Goal: Information Seeking & Learning: Learn about a topic

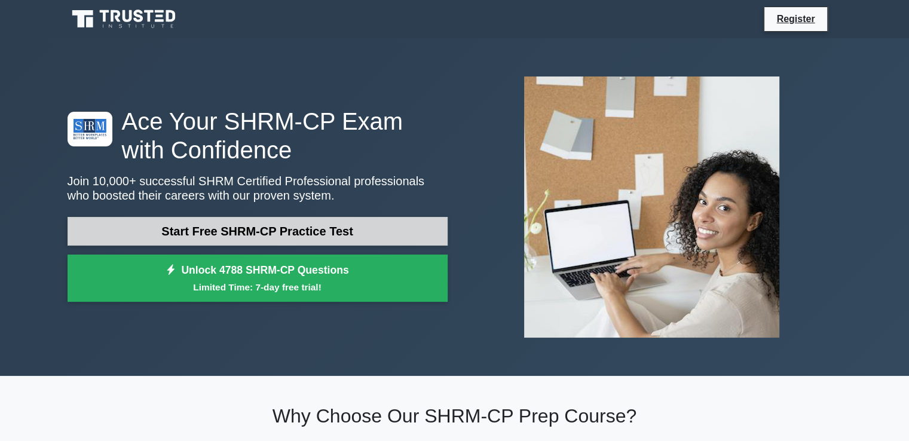
click at [234, 225] on link "Start Free SHRM-CP Practice Test" at bounding box center [258, 231] width 380 height 29
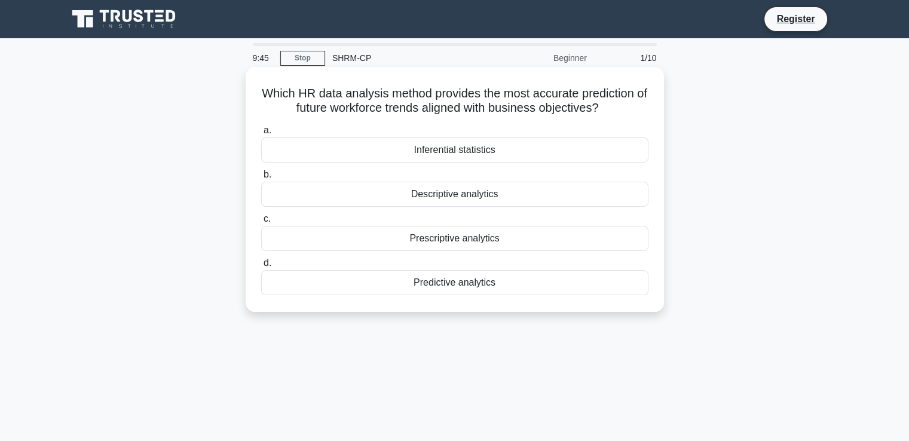
click at [366, 286] on div "Predictive analytics" at bounding box center [454, 282] width 387 height 25
click at [261, 267] on input "d. Predictive analytics" at bounding box center [261, 263] width 0 height 8
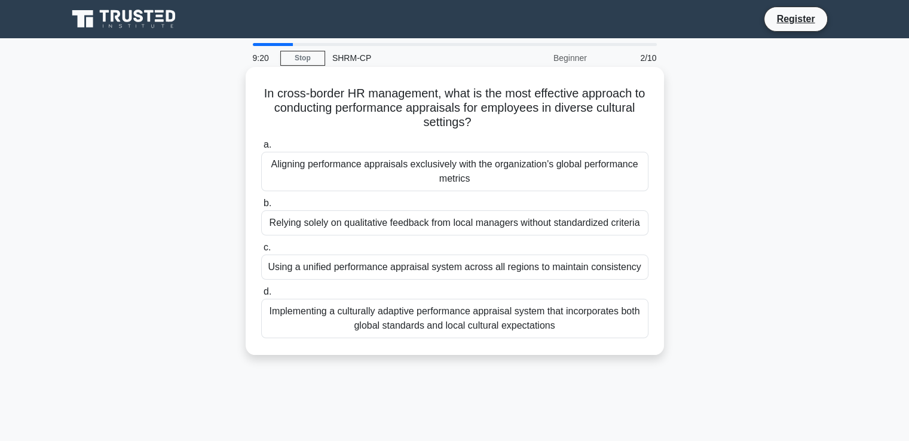
click at [547, 313] on div "Implementing a culturally adaptive performance appraisal system that incorporat…" at bounding box center [454, 318] width 387 height 39
click at [261, 296] on input "d. Implementing a culturally adaptive performance appraisal system that incorpo…" at bounding box center [261, 292] width 0 height 8
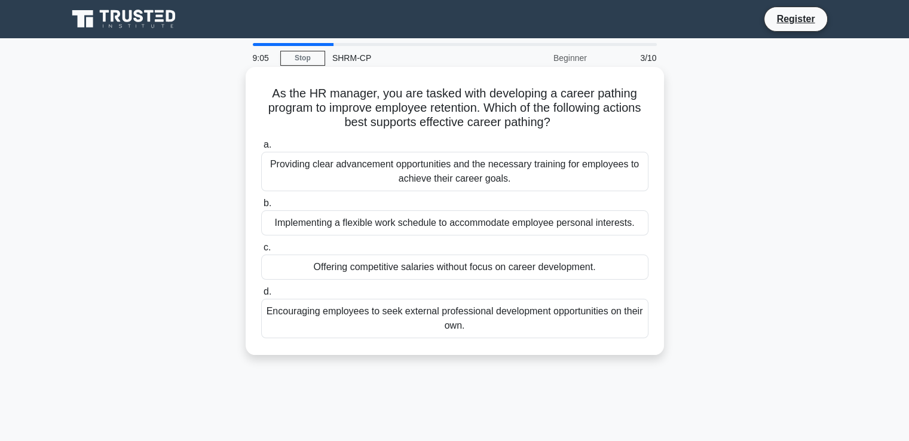
click at [600, 172] on div "Providing clear advancement opportunities and the necessary training for employ…" at bounding box center [454, 171] width 387 height 39
click at [261, 149] on input "a. Providing clear advancement opportunities and the necessary training for emp…" at bounding box center [261, 145] width 0 height 8
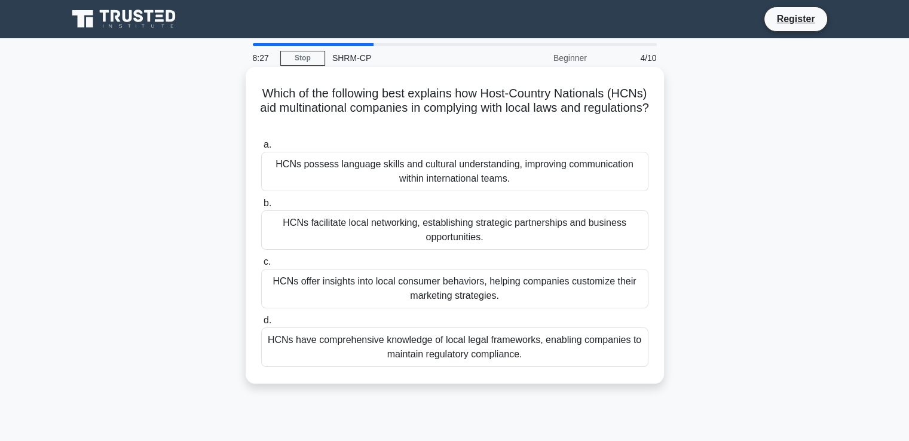
click at [467, 354] on div "HCNs have comprehensive knowledge of local legal frameworks, enabling companies…" at bounding box center [454, 347] width 387 height 39
click at [261, 325] on input "d. HCNs have comprehensive knowledge of local legal frameworks, enabling compan…" at bounding box center [261, 321] width 0 height 8
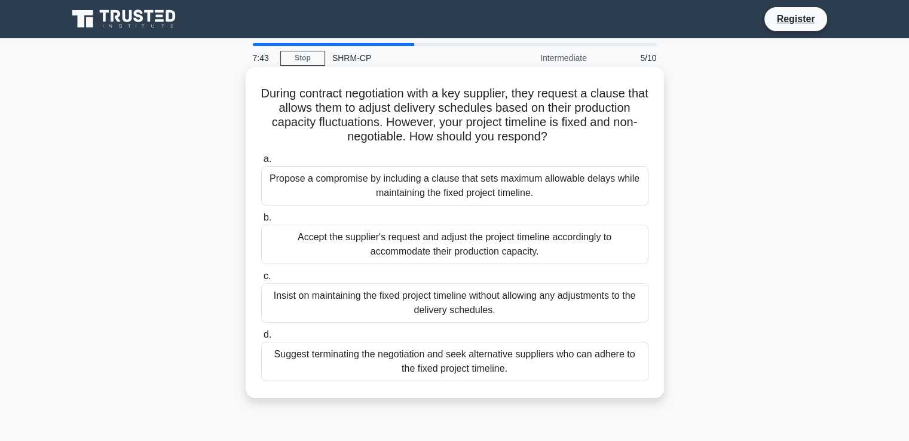
click at [503, 237] on div "Accept the supplier's request and adjust the project timeline accordingly to ac…" at bounding box center [454, 244] width 387 height 39
click at [261, 222] on input "b. Accept the supplier's request and adjust the project timeline accordingly to…" at bounding box center [261, 218] width 0 height 8
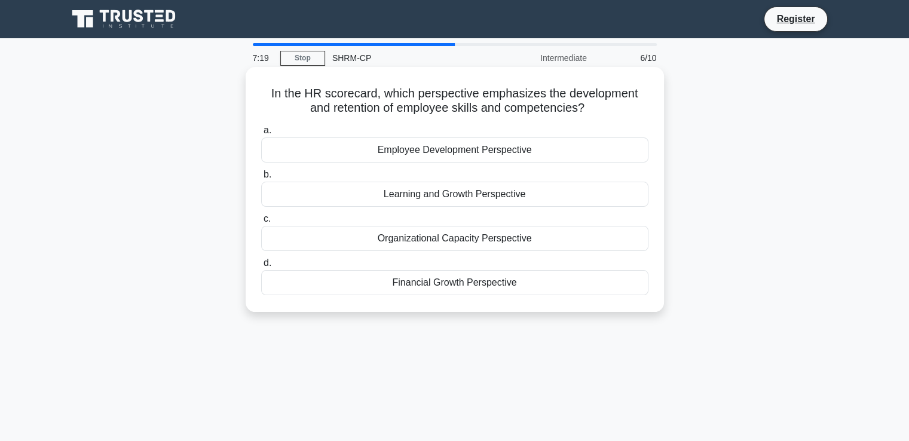
click at [564, 152] on div "Employee Development Perspective" at bounding box center [454, 149] width 387 height 25
click at [261, 134] on input "a. Employee Development Perspective" at bounding box center [261, 131] width 0 height 8
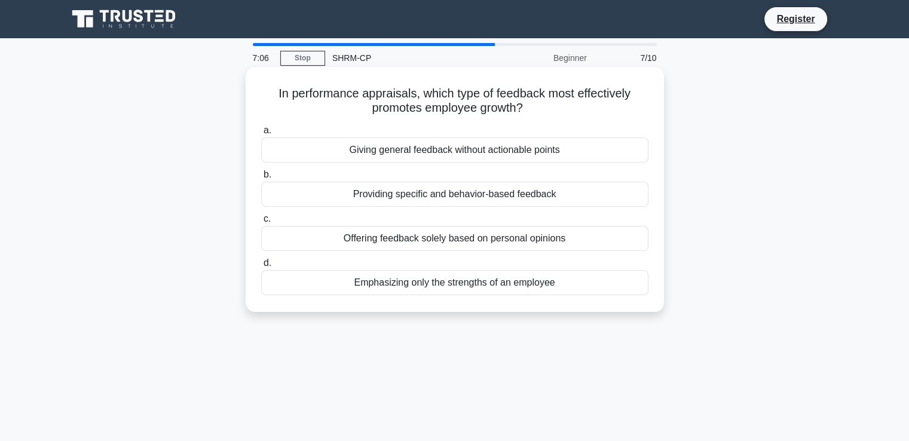
click at [568, 195] on div "Providing specific and behavior-based feedback" at bounding box center [454, 194] width 387 height 25
click at [261, 179] on input "b. Providing specific and behavior-based feedback" at bounding box center [261, 175] width 0 height 8
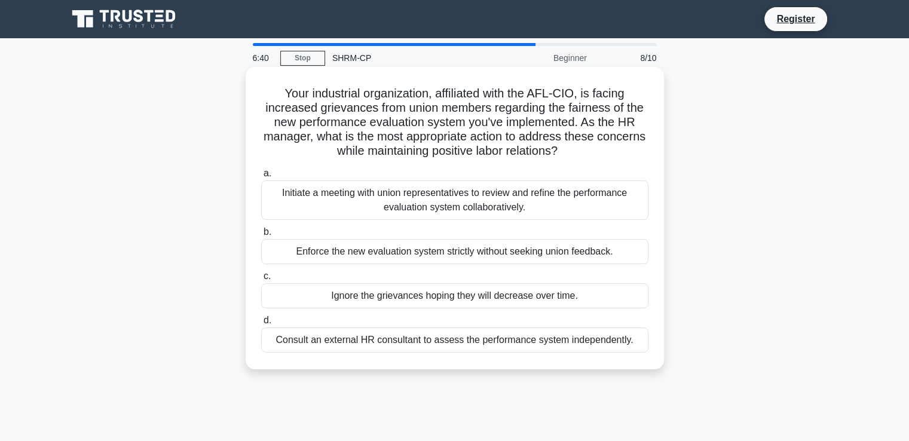
click at [569, 195] on div "Initiate a meeting with union representatives to review and refine the performa…" at bounding box center [454, 200] width 387 height 39
click at [261, 178] on input "a. Initiate a meeting with union representatives to review and refine the perfo…" at bounding box center [261, 174] width 0 height 8
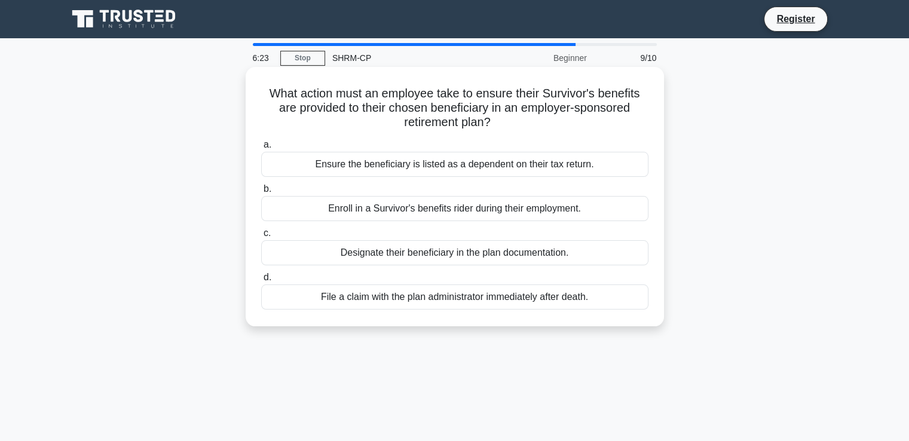
click at [557, 252] on div "Designate their beneficiary in the plan documentation." at bounding box center [454, 252] width 387 height 25
click at [261, 237] on input "c. Designate their beneficiary in the plan documentation." at bounding box center [261, 234] width 0 height 8
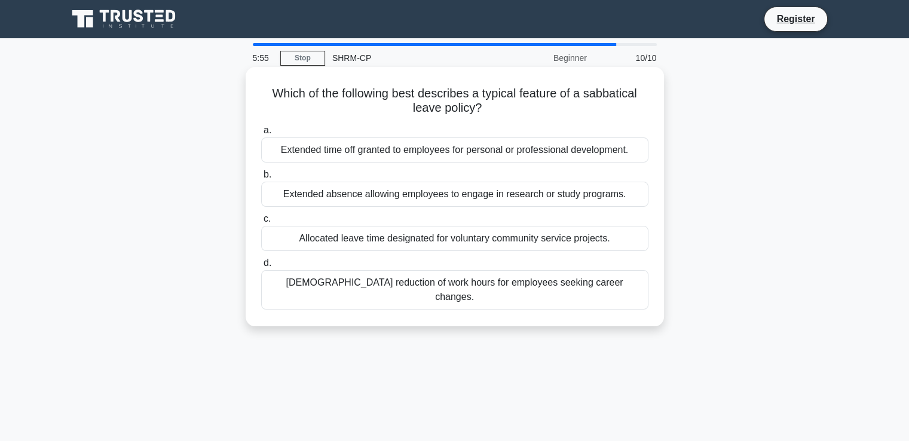
click at [550, 151] on div "Extended time off granted to employees for personal or professional development." at bounding box center [454, 149] width 387 height 25
click at [261, 134] on input "a. Extended time off granted to employees for personal or professional developm…" at bounding box center [261, 131] width 0 height 8
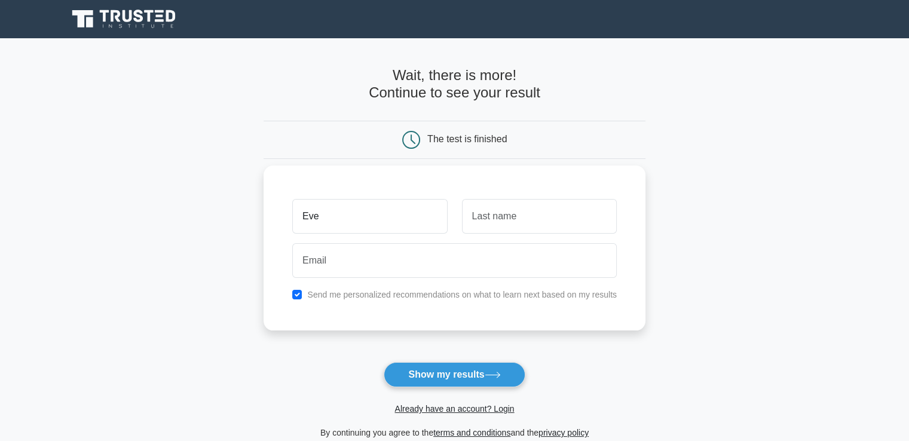
type input "Eve"
type input "H"
type input "James"
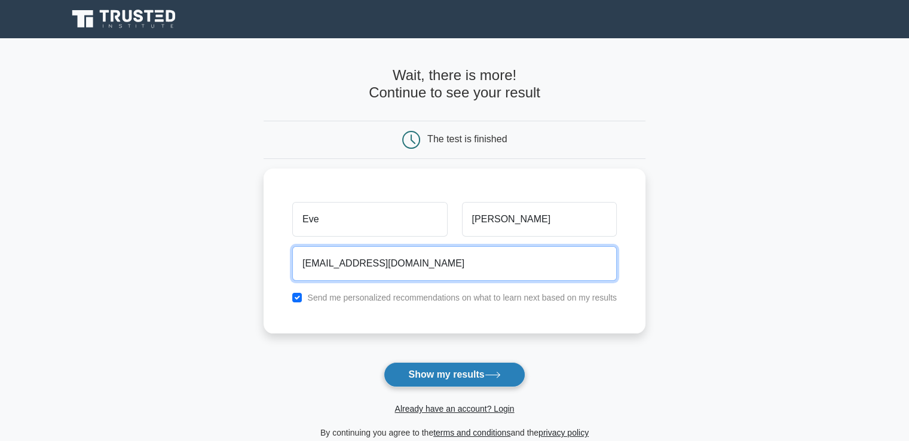
type input "eve@teamjck.com"
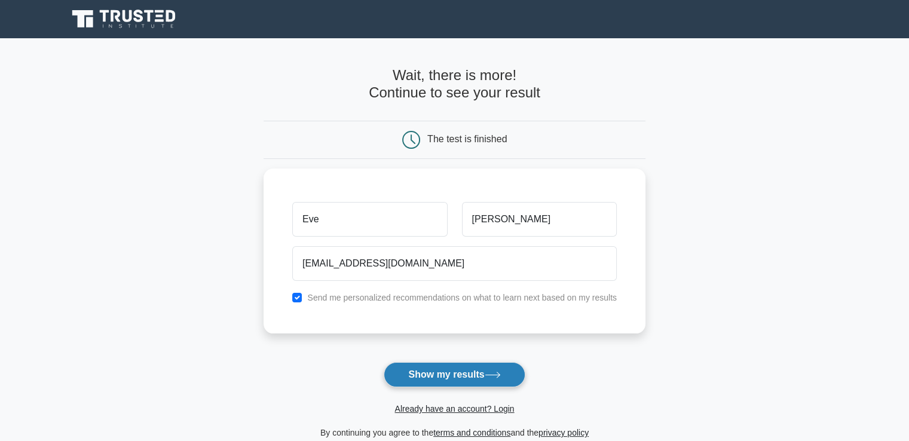
click at [451, 369] on button "Show my results" at bounding box center [454, 374] width 141 height 25
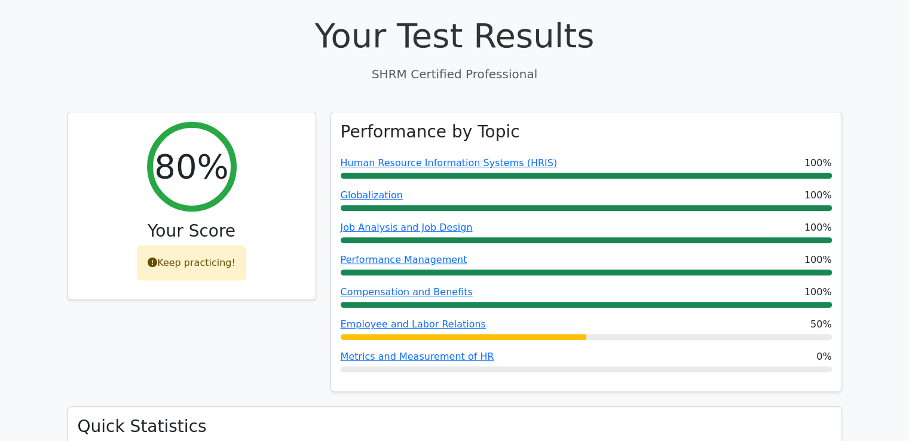
scroll to position [375, 0]
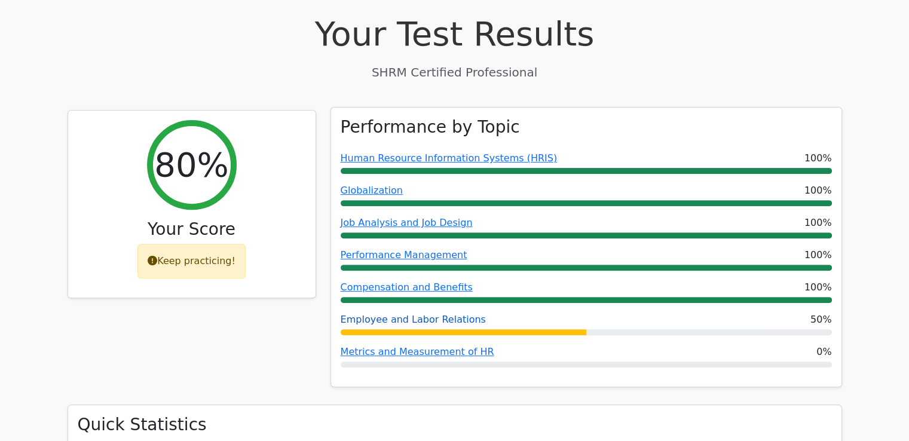
click at [418, 322] on link "Employee and Labor Relations" at bounding box center [413, 319] width 145 height 11
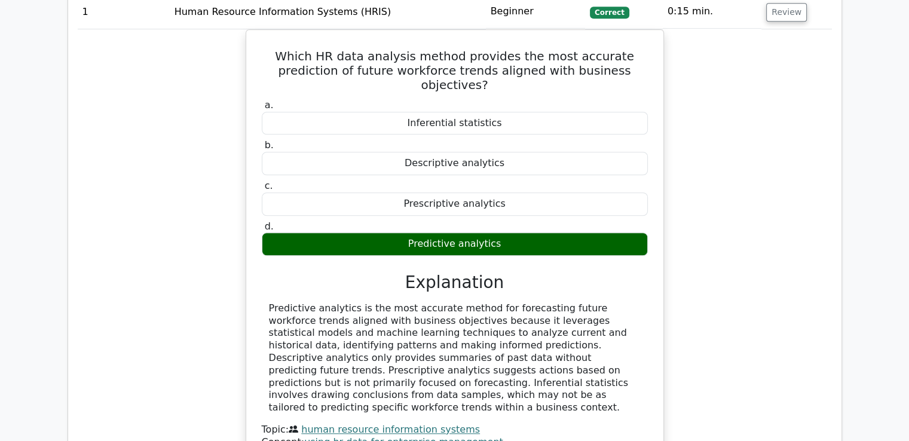
scroll to position [1339, 0]
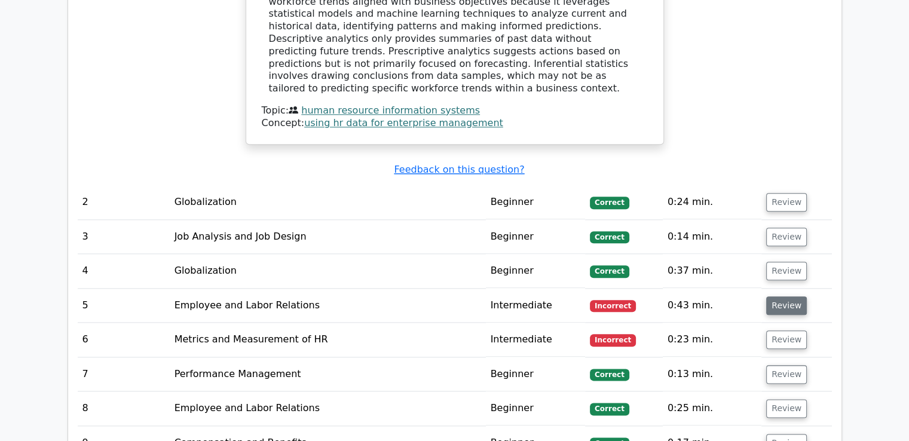
click at [776, 296] on button "Review" at bounding box center [786, 305] width 41 height 19
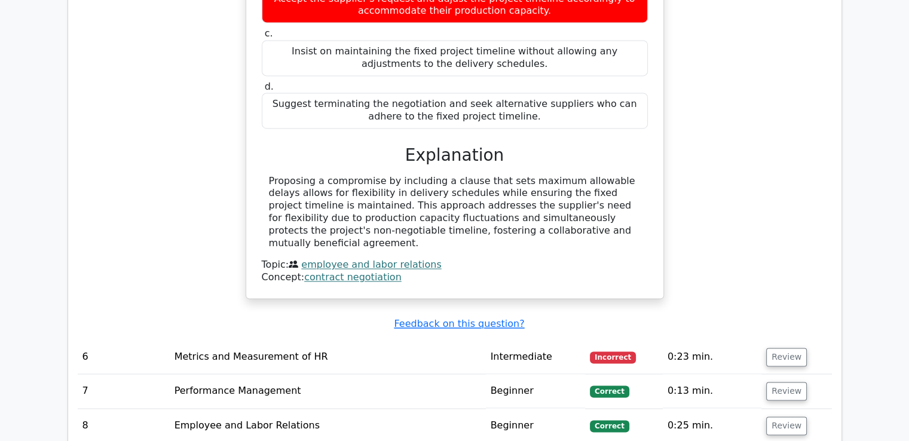
scroll to position [1833, 0]
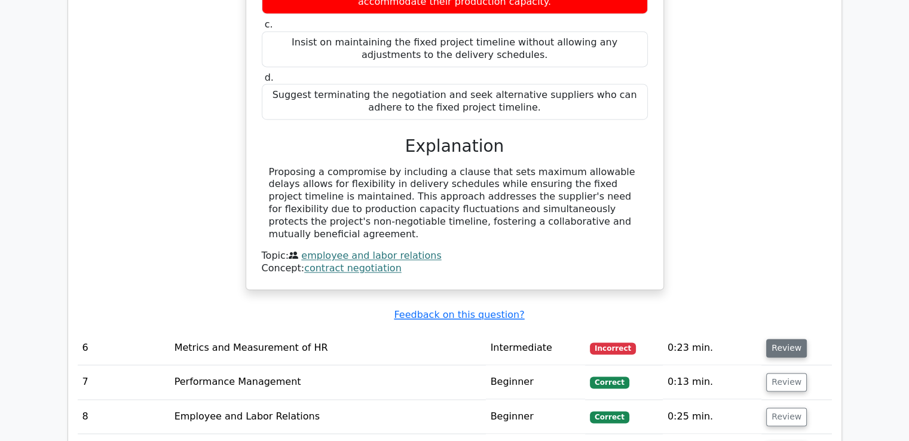
click at [779, 339] on button "Review" at bounding box center [786, 348] width 41 height 19
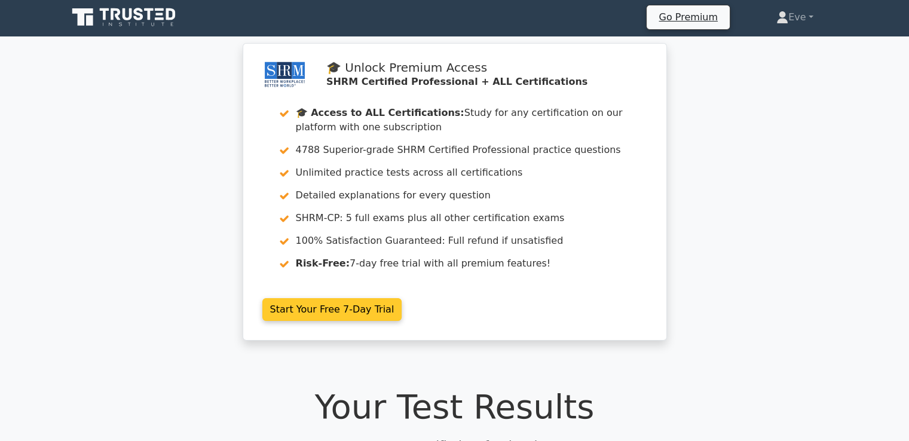
scroll to position [0, 0]
